Goal: Task Accomplishment & Management: Manage account settings

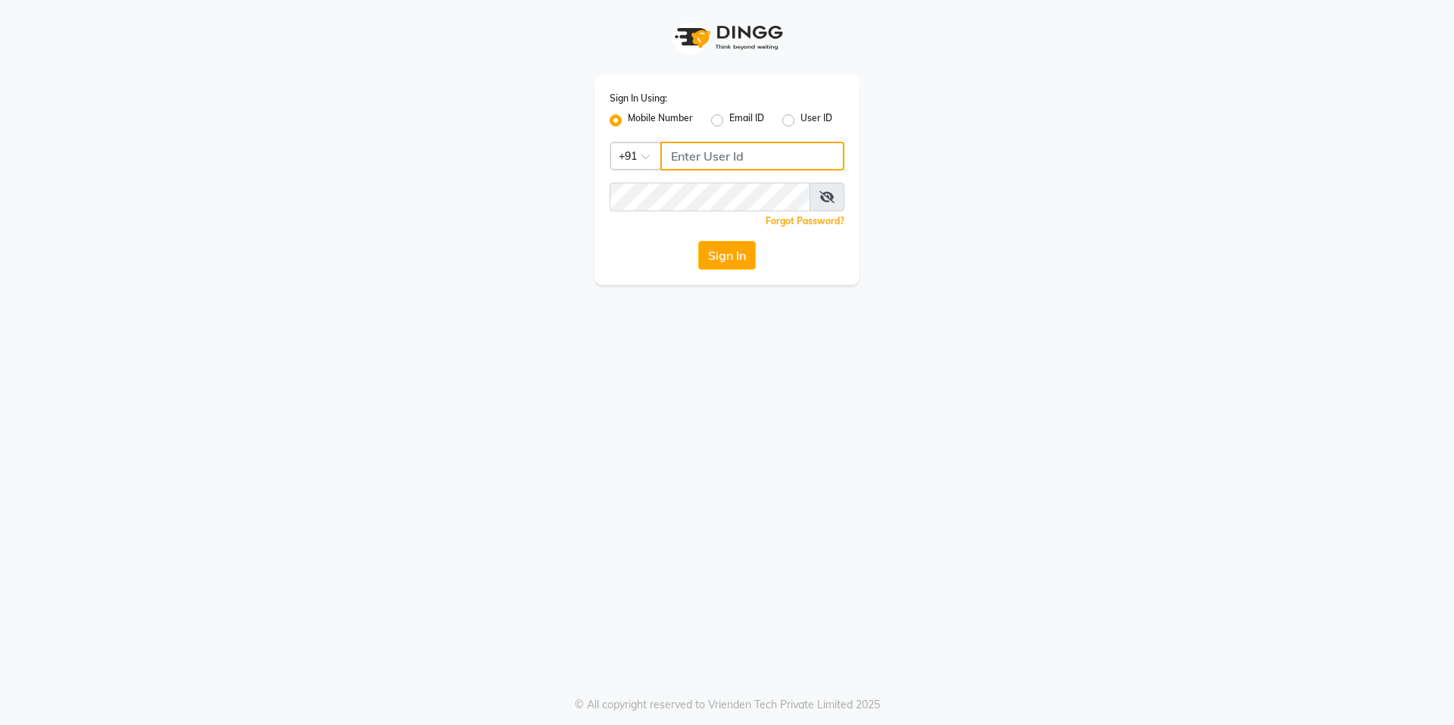
click at [784, 156] on input "Username" at bounding box center [752, 156] width 184 height 29
type input "9899797930"
click at [840, 207] on span at bounding box center [826, 196] width 35 height 29
click at [818, 195] on span at bounding box center [826, 196] width 35 height 29
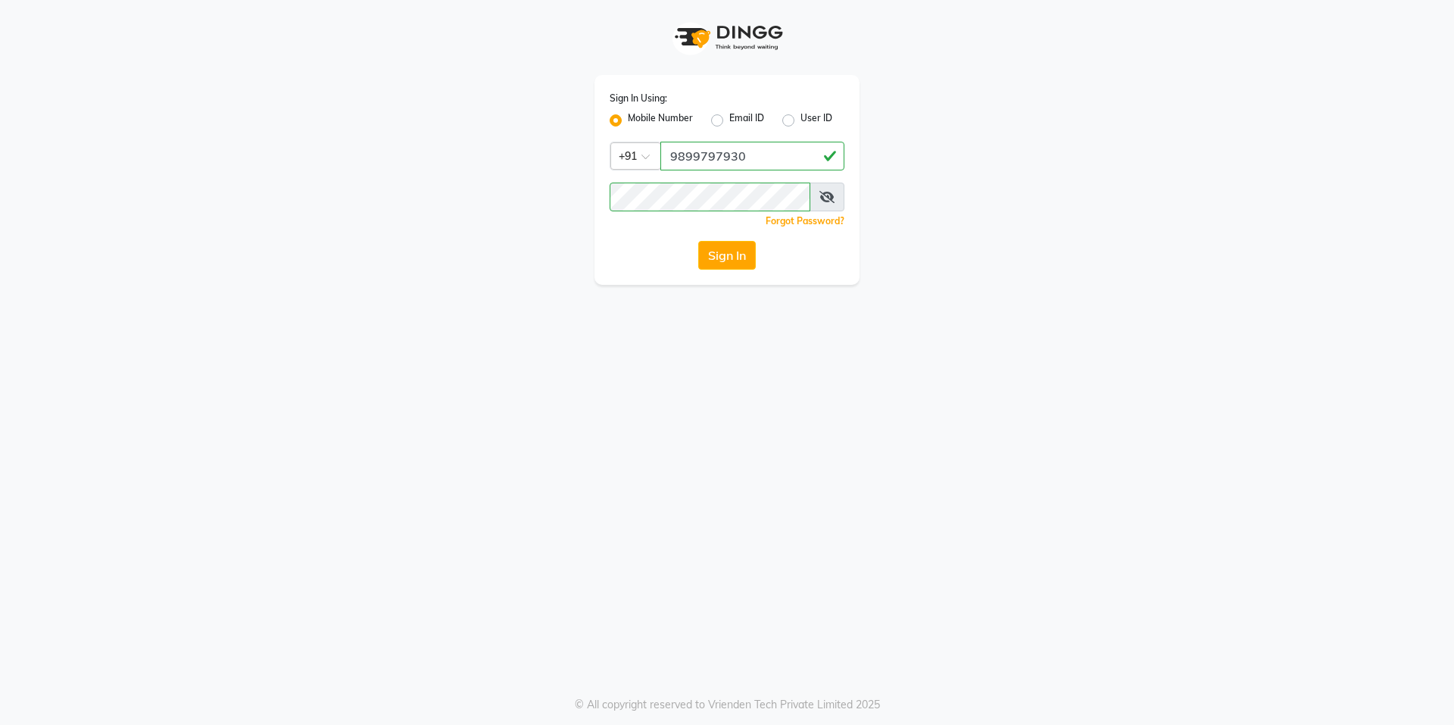
click at [825, 193] on icon at bounding box center [826, 197] width 15 height 12
click at [729, 273] on div "Sign In Using: Mobile Number Email ID User ID Country Code × [PHONE_NUMBER] Rem…" at bounding box center [726, 180] width 265 height 210
click at [731, 247] on button "Sign In" at bounding box center [727, 255] width 58 height 29
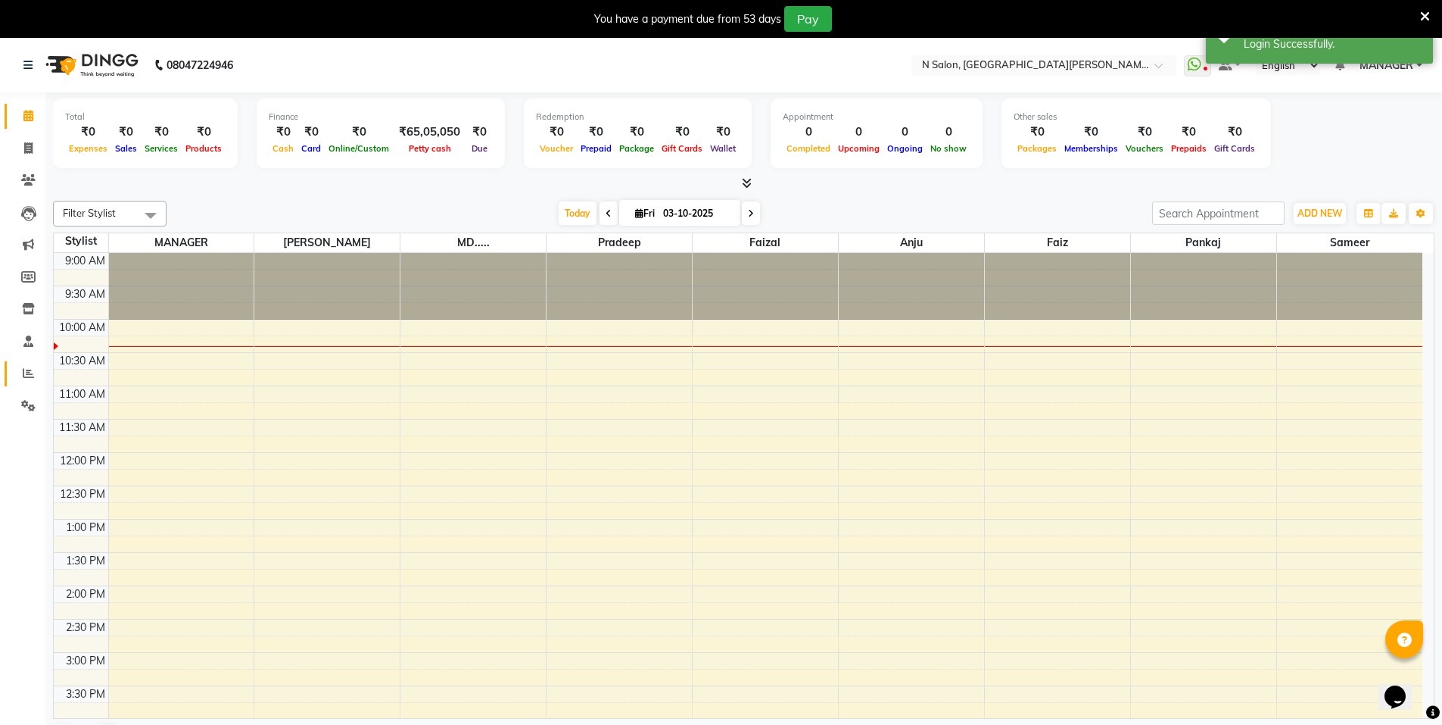
click at [16, 363] on link "Reports" at bounding box center [23, 373] width 36 height 25
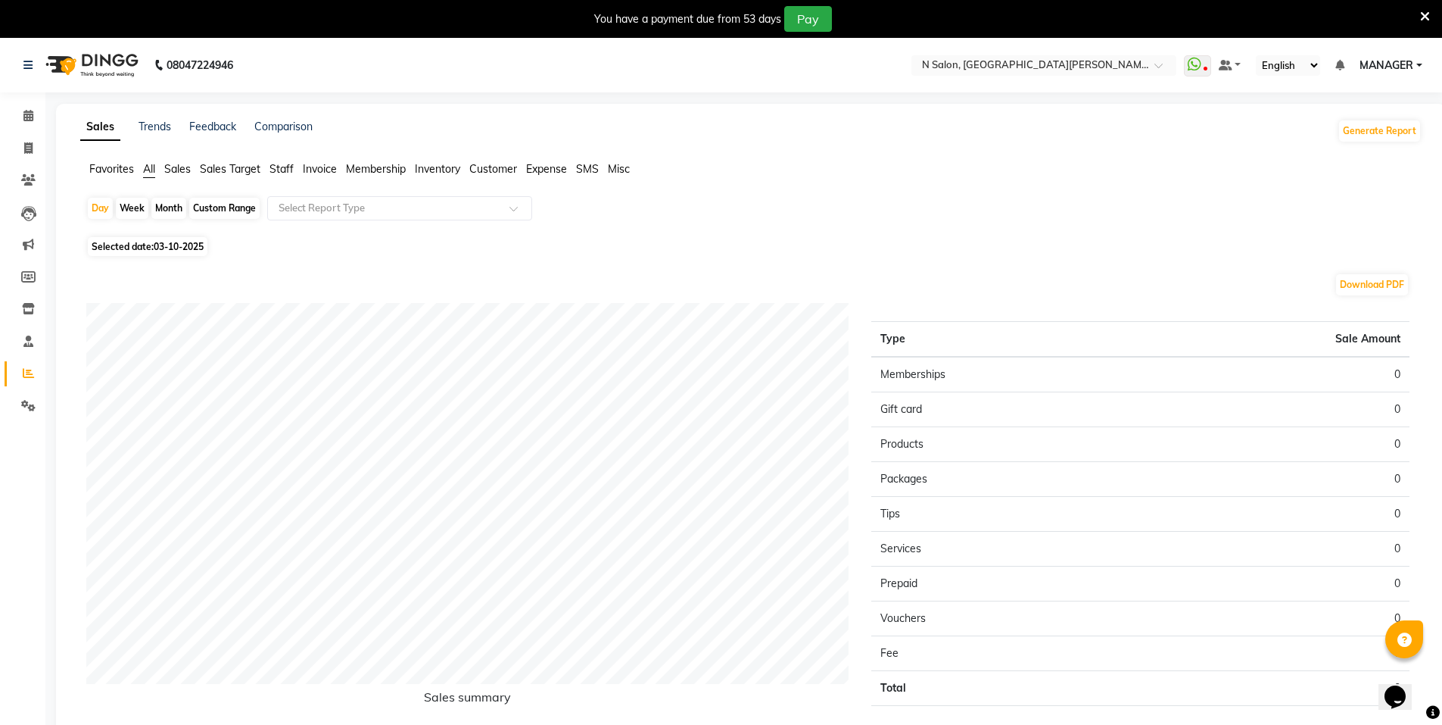
click at [279, 174] on span "Staff" at bounding box center [282, 169] width 24 height 14
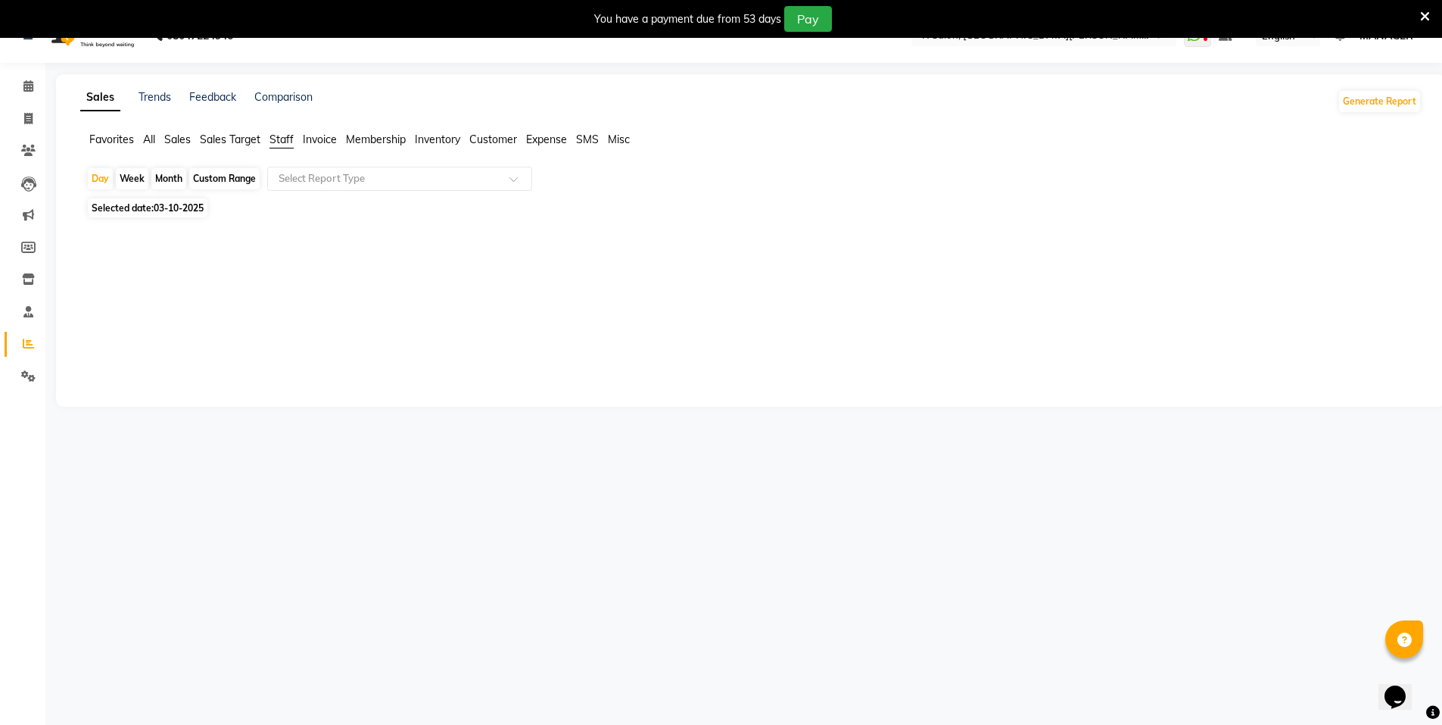
scroll to position [38, 0]
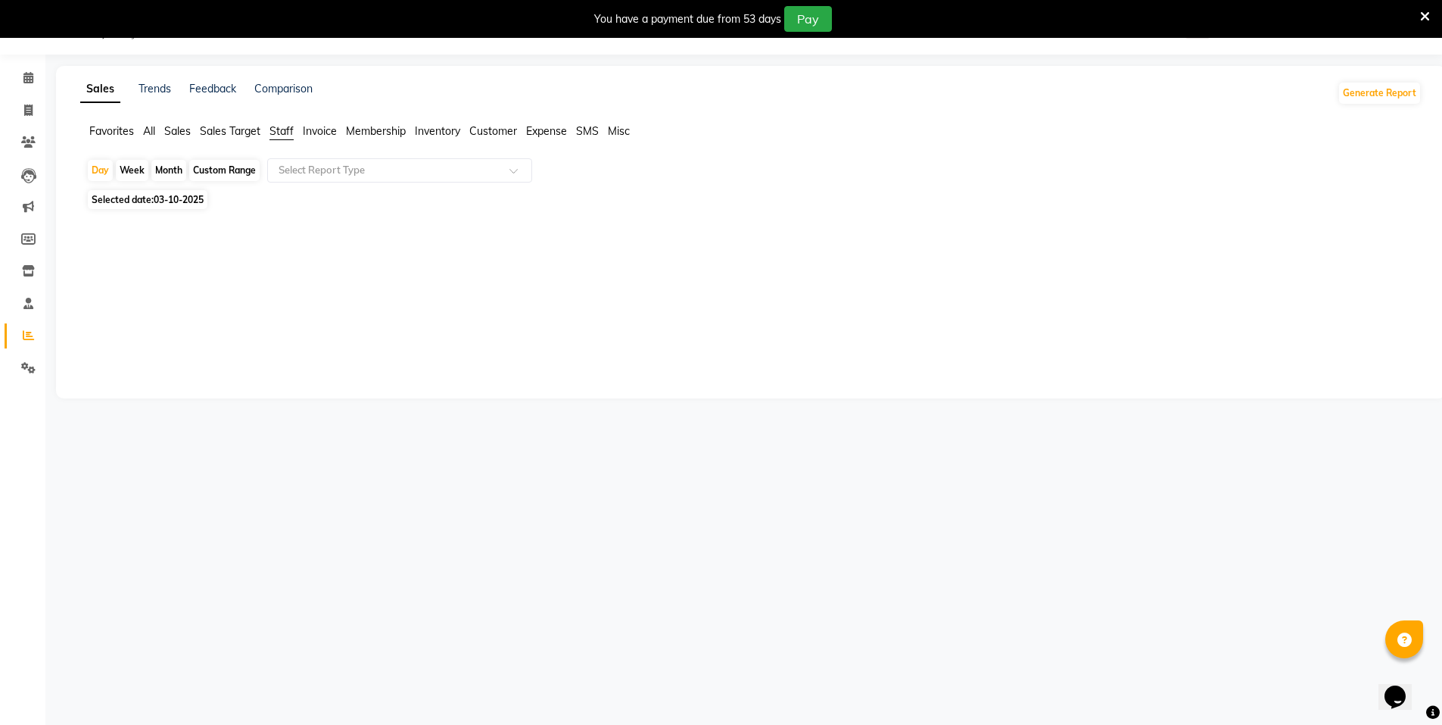
click at [917, 721] on div "08047224946 Select Location × N Salon, [GEOGRAPHIC_DATA][PERSON_NAME] WhatsApp …" at bounding box center [721, 362] width 1442 height 725
